Goal: Find specific page/section: Find specific page/section

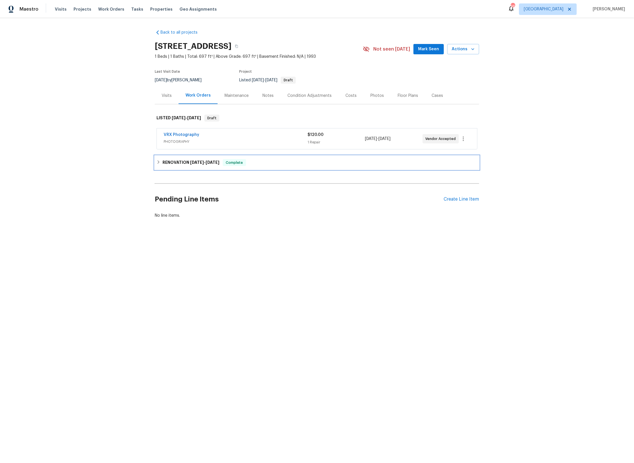
click at [157, 164] on icon at bounding box center [159, 162] width 4 height 4
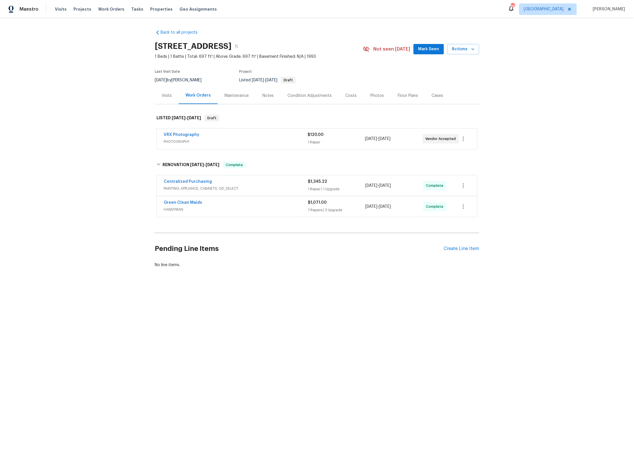
click at [347, 99] on div "Costs" at bounding box center [351, 96] width 11 height 6
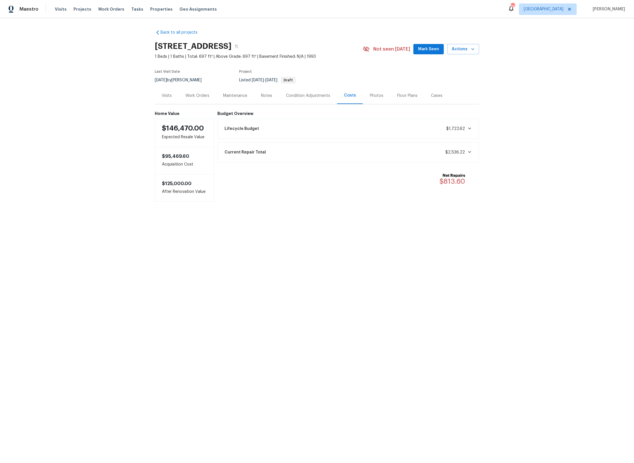
click at [470, 155] on span "$2,536.22" at bounding box center [459, 152] width 26 height 6
click at [472, 131] on icon at bounding box center [470, 128] width 5 height 5
click at [200, 99] on div "Work Orders" at bounding box center [198, 96] width 24 height 6
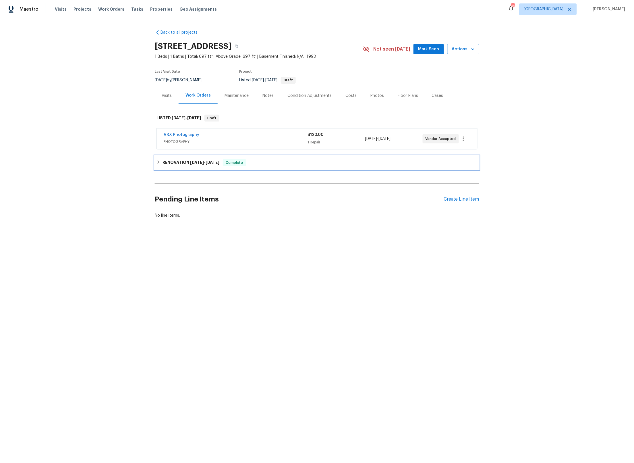
click at [159, 164] on icon at bounding box center [159, 161] width 2 height 3
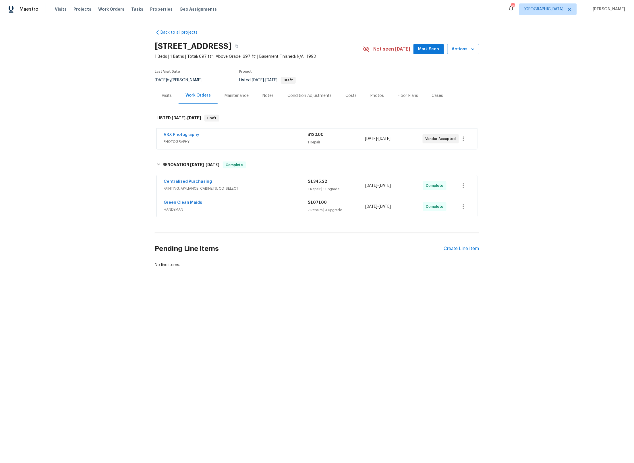
click at [281, 191] on span "PAINTING, APPLIANCE, CABINETS, OD_SELECT" at bounding box center [236, 189] width 144 height 6
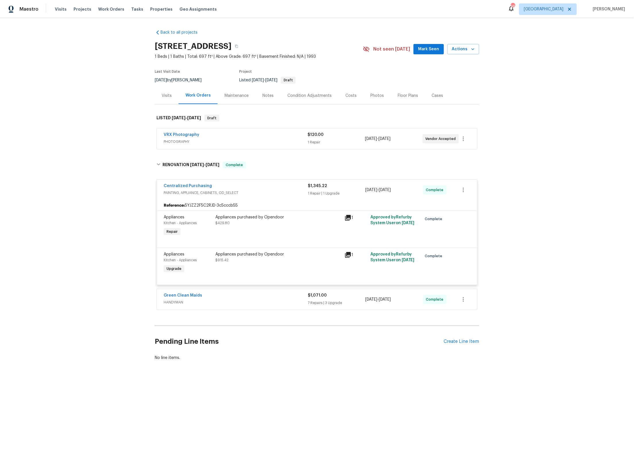
click at [274, 305] on span "HANDYMAN" at bounding box center [236, 302] width 144 height 6
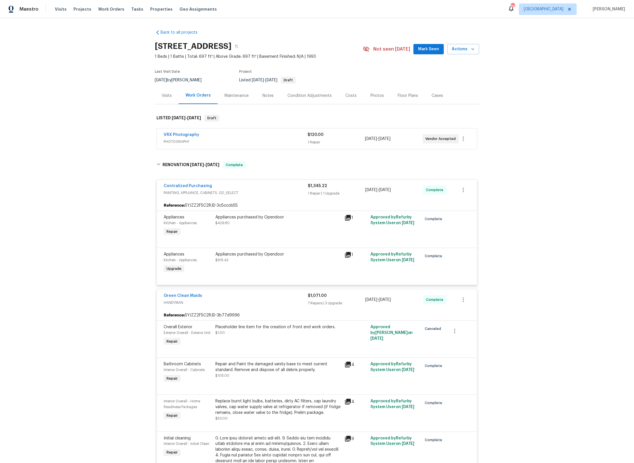
click at [348, 99] on div "Costs" at bounding box center [351, 96] width 11 height 6
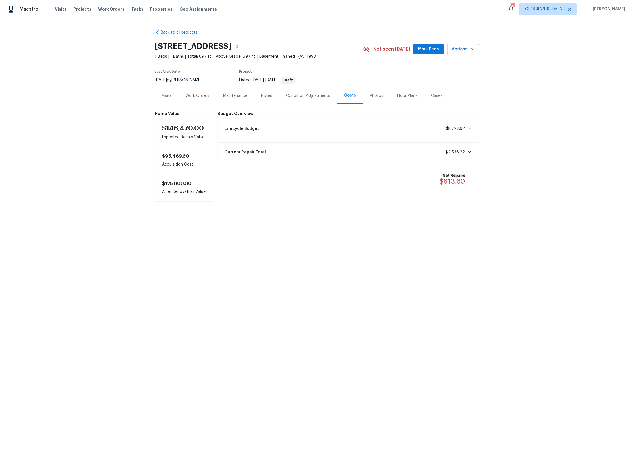
click at [471, 154] on icon at bounding box center [470, 152] width 5 height 5
click at [470, 131] on icon at bounding box center [470, 128] width 5 height 5
click at [208, 99] on div "Work Orders" at bounding box center [198, 96] width 24 height 6
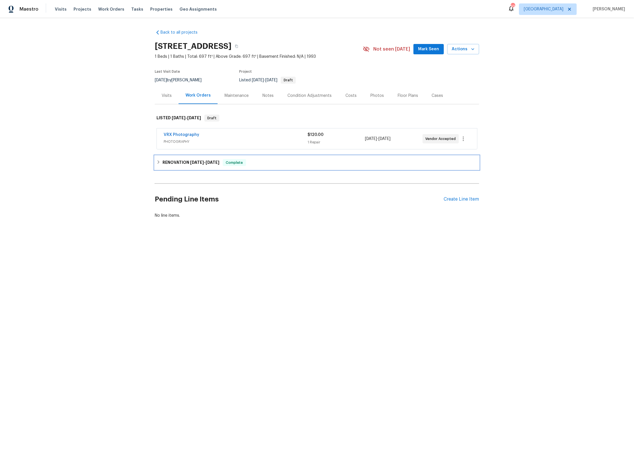
click at [157, 164] on icon at bounding box center [159, 162] width 4 height 4
